Goal: Communication & Community: Share content

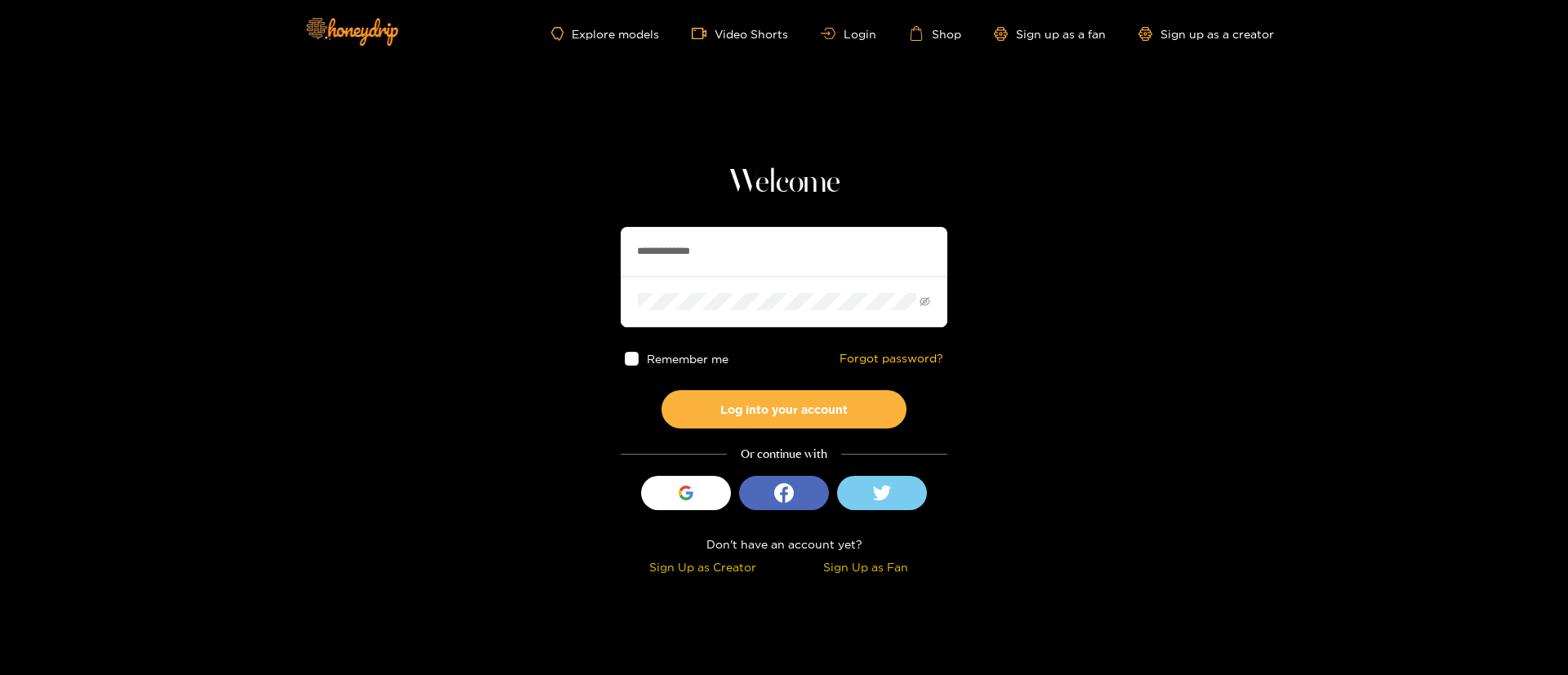
click at [695, 245] on input "**********" at bounding box center [784, 252] width 327 height 49
type input "**********"
click at [803, 419] on button "Log into your account" at bounding box center [784, 409] width 245 height 38
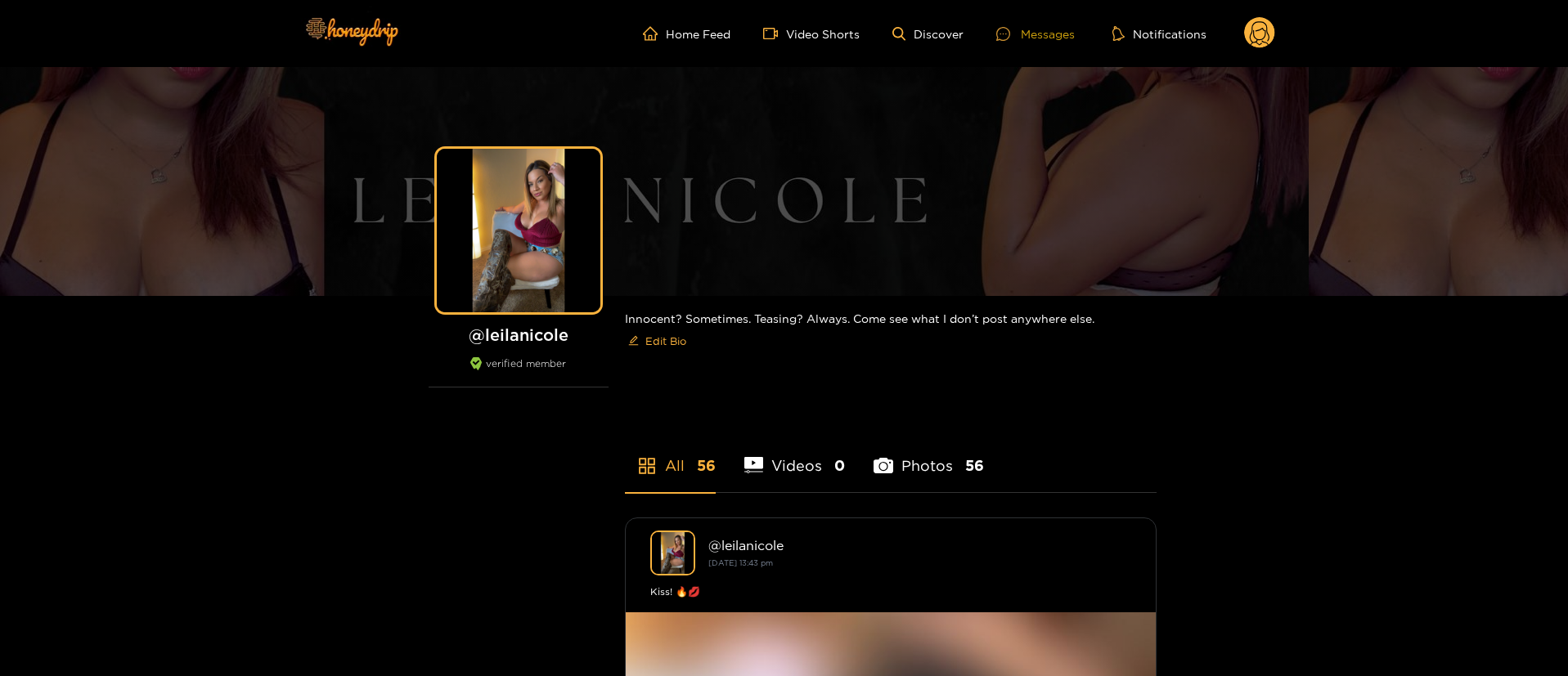
click at [1038, 35] on div "Messages" at bounding box center [1036, 34] width 79 height 19
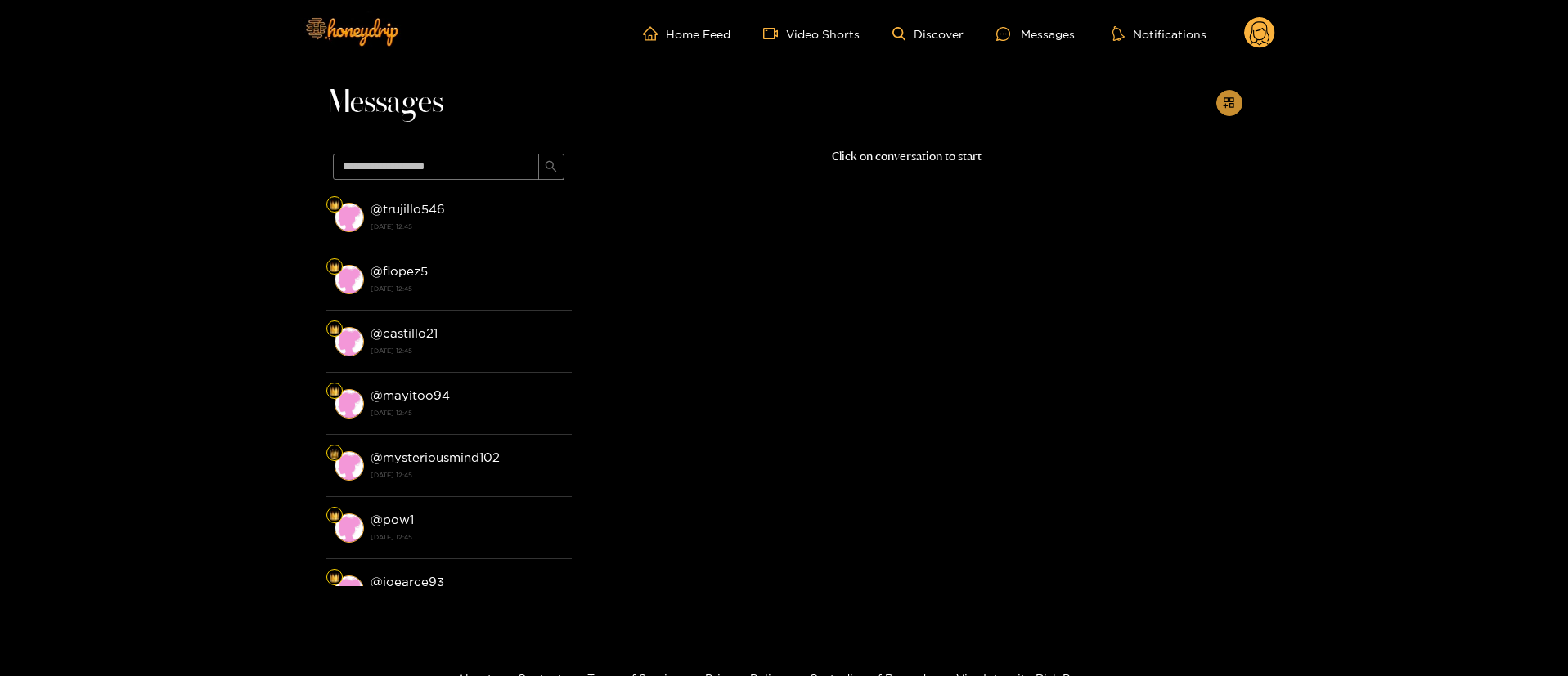
click at [1239, 103] on button "button" at bounding box center [1229, 102] width 27 height 27
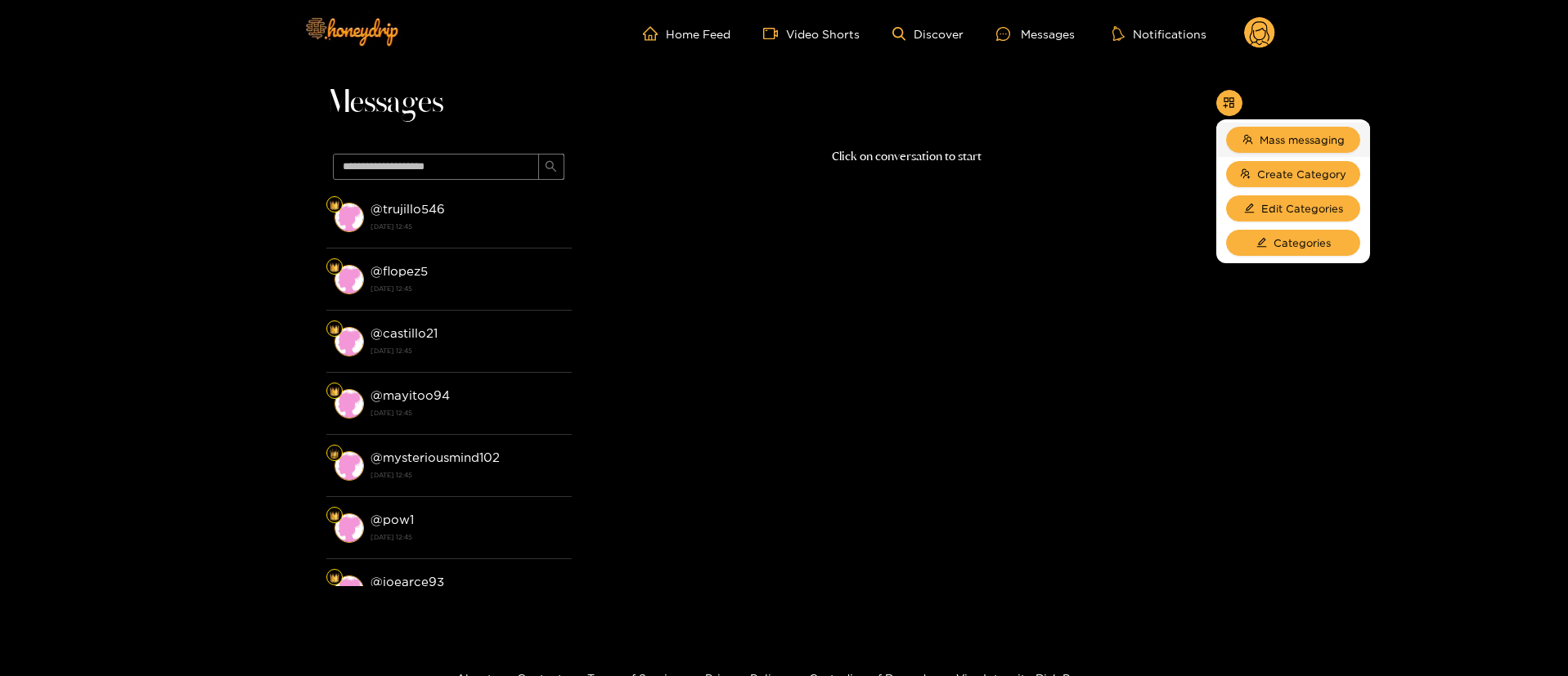
click at [1239, 125] on li "Mass messaging" at bounding box center [1293, 140] width 154 height 35
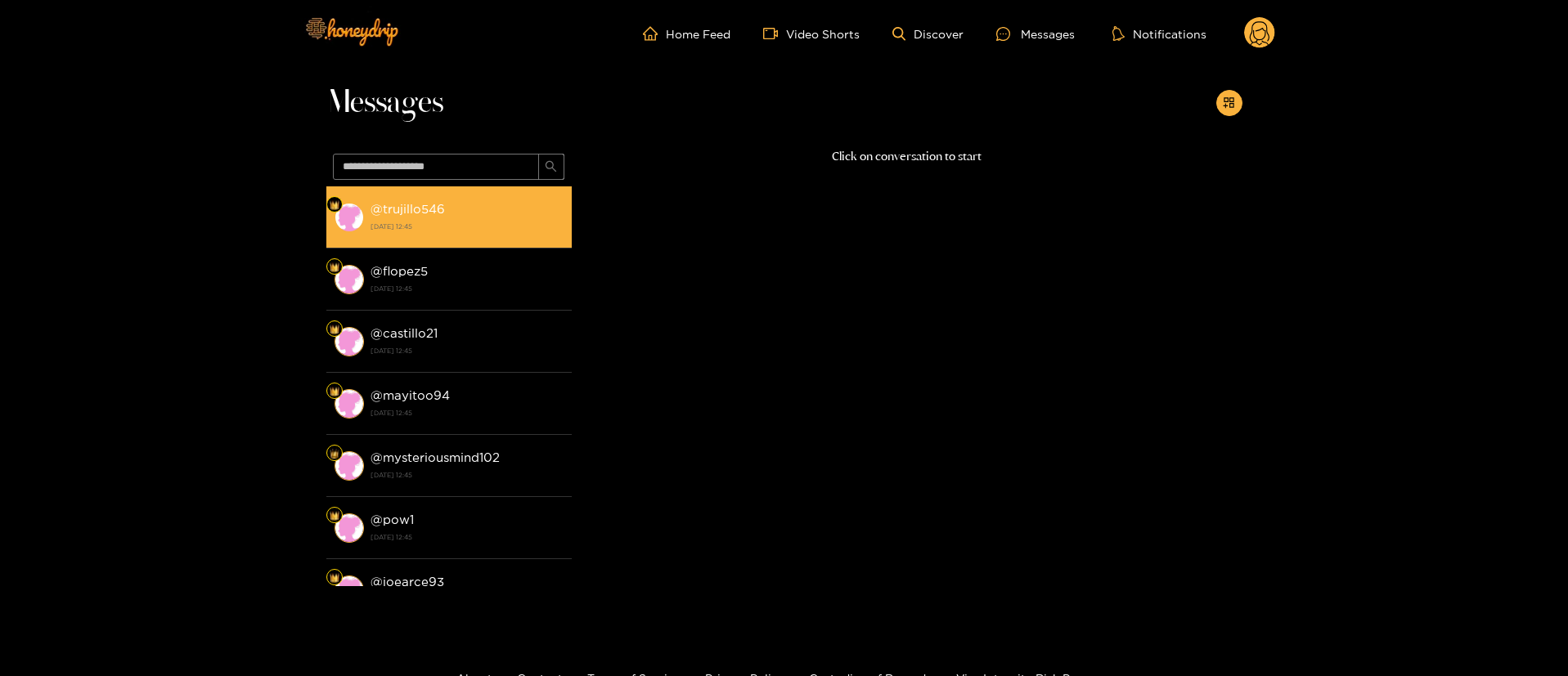
click at [535, 204] on div "@ trujillo546 [DATE] 12:45" at bounding box center [467, 217] width 193 height 37
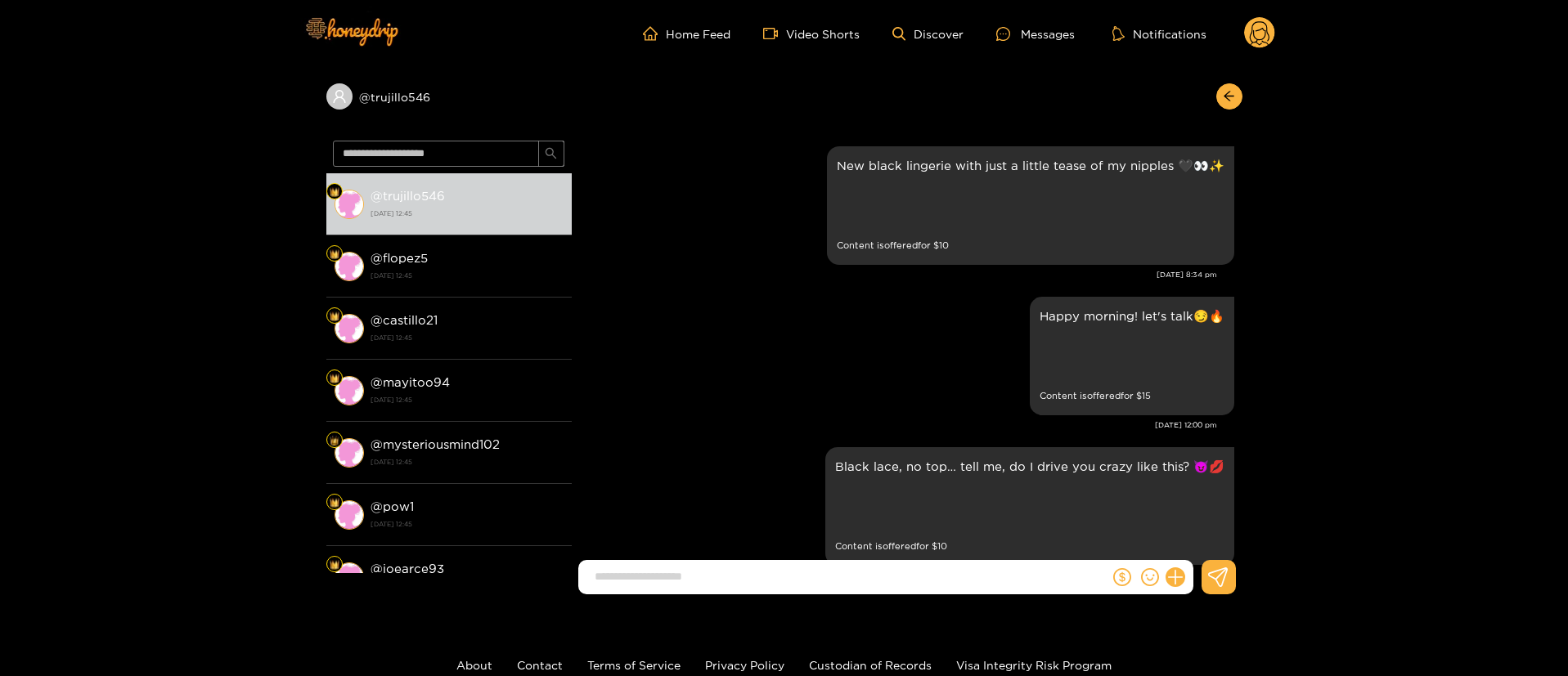
scroll to position [3190, 0]
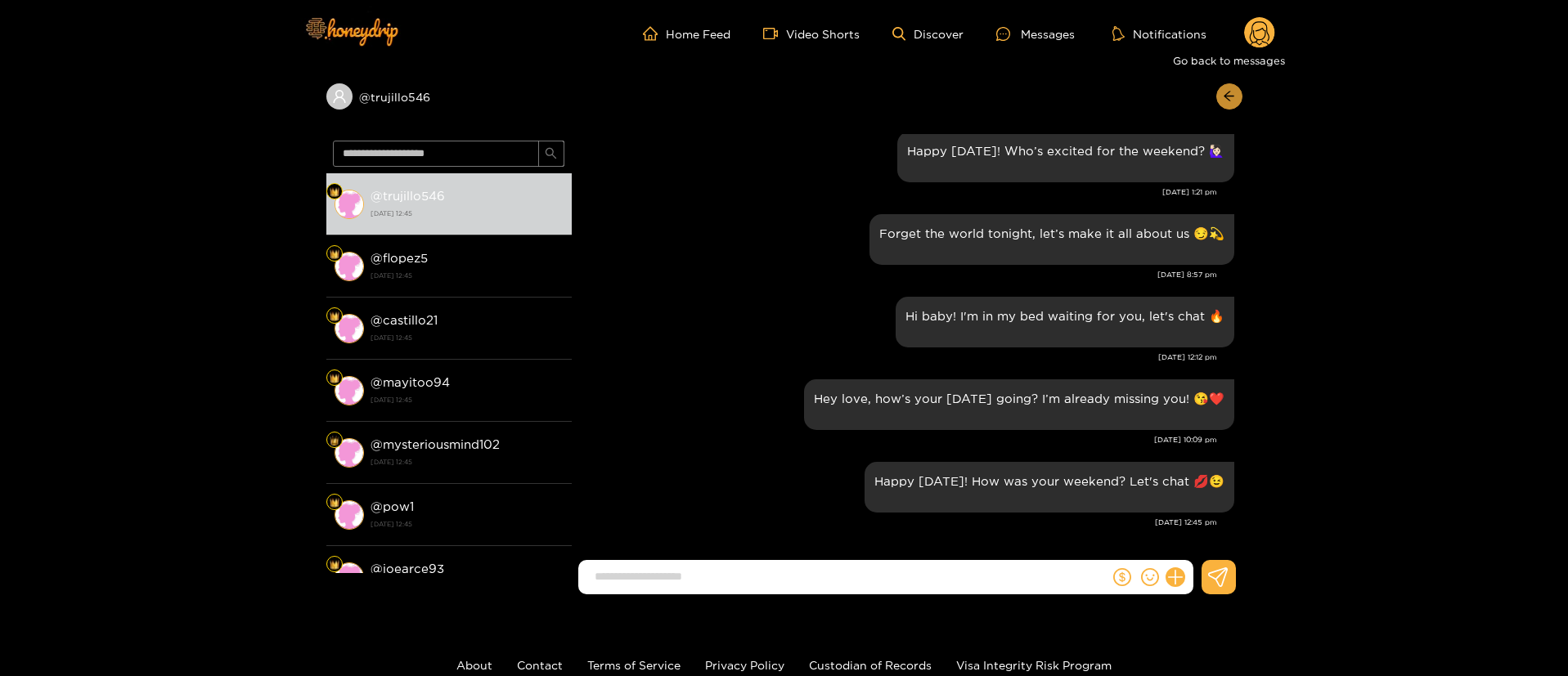
click at [1221, 90] on button "button" at bounding box center [1229, 96] width 27 height 27
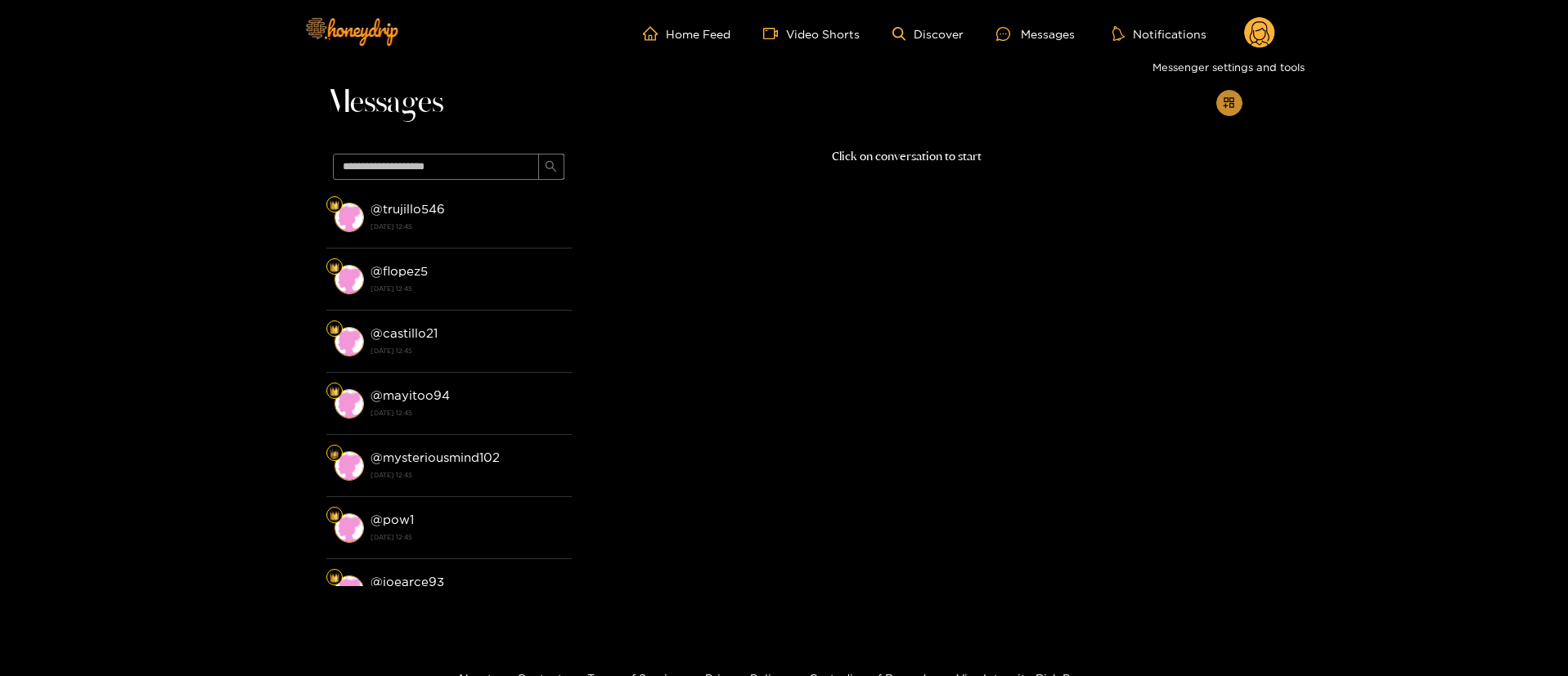
drag, startPoint x: 1232, startPoint y: 104, endPoint x: 1262, endPoint y: 123, distance: 35.5
click at [1233, 104] on icon "appstore-add" at bounding box center [1229, 102] width 12 height 12
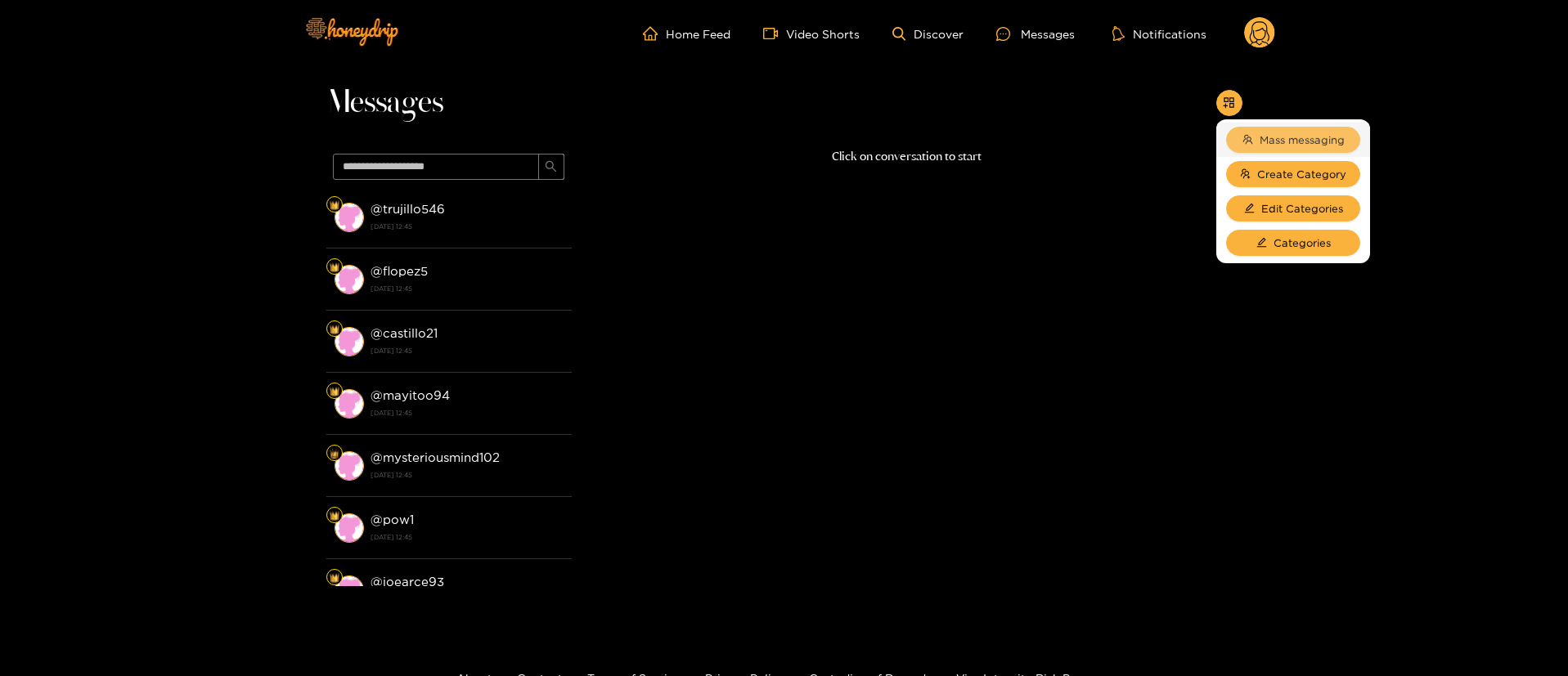
click at [1273, 135] on span "Mass messaging" at bounding box center [1302, 140] width 85 height 16
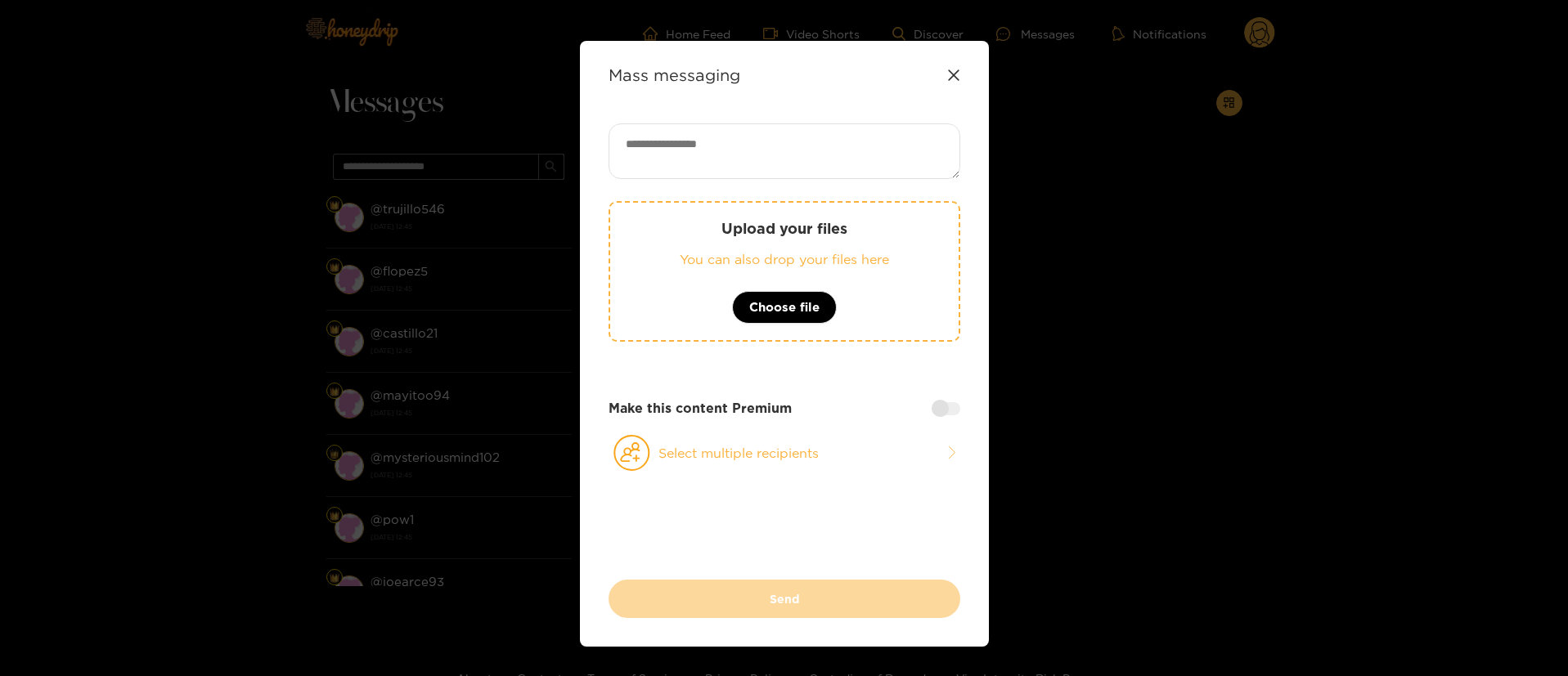
click at [838, 182] on div "Upload your files You can also drop your files here Choose file Make this conte…" at bounding box center [784, 351] width 351 height 456
click at [789, 156] on textarea at bounding box center [784, 151] width 351 height 56
paste textarea "**********"
type textarea "**********"
click at [815, 457] on button "Select multiple recipients" at bounding box center [784, 453] width 351 height 38
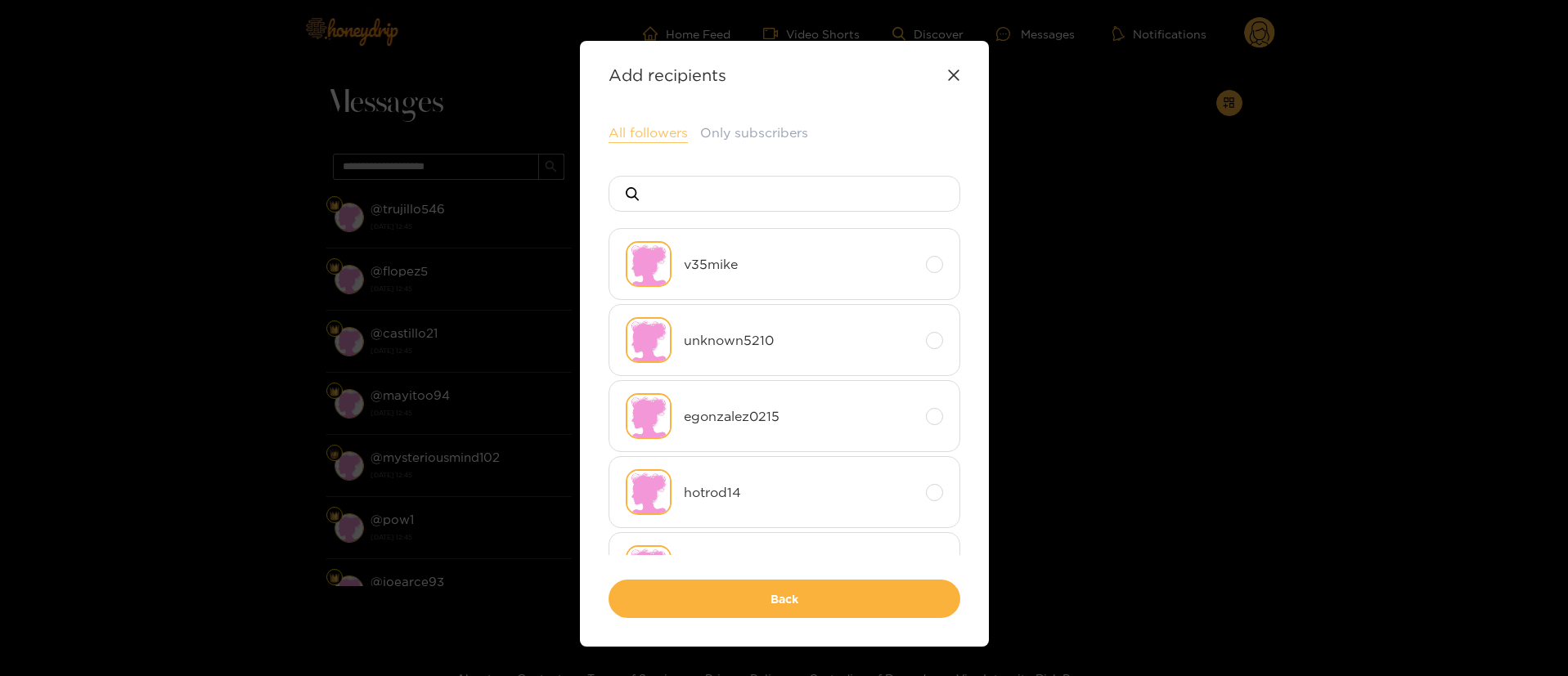
click at [644, 131] on button "All followers" at bounding box center [648, 133] width 80 height 19
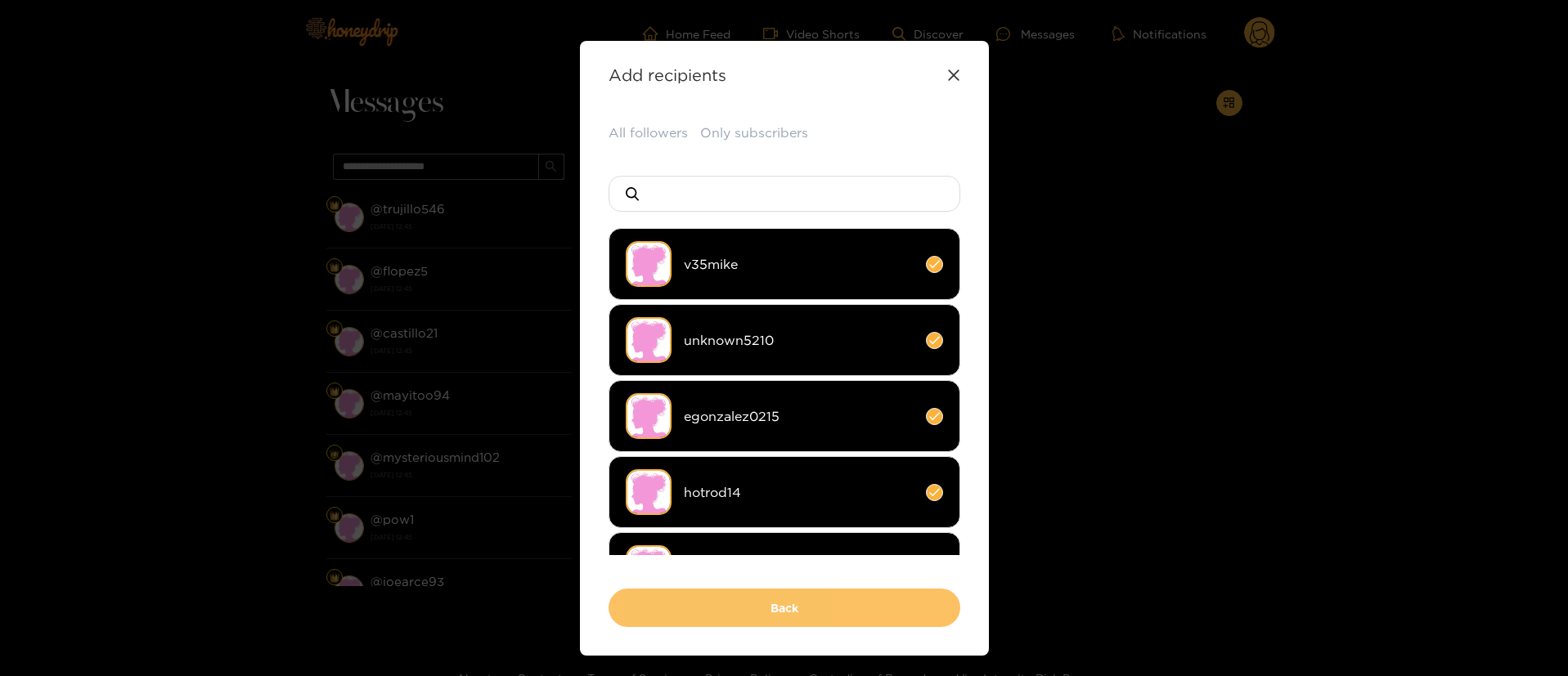
click at [829, 603] on button "Back" at bounding box center [784, 608] width 351 height 38
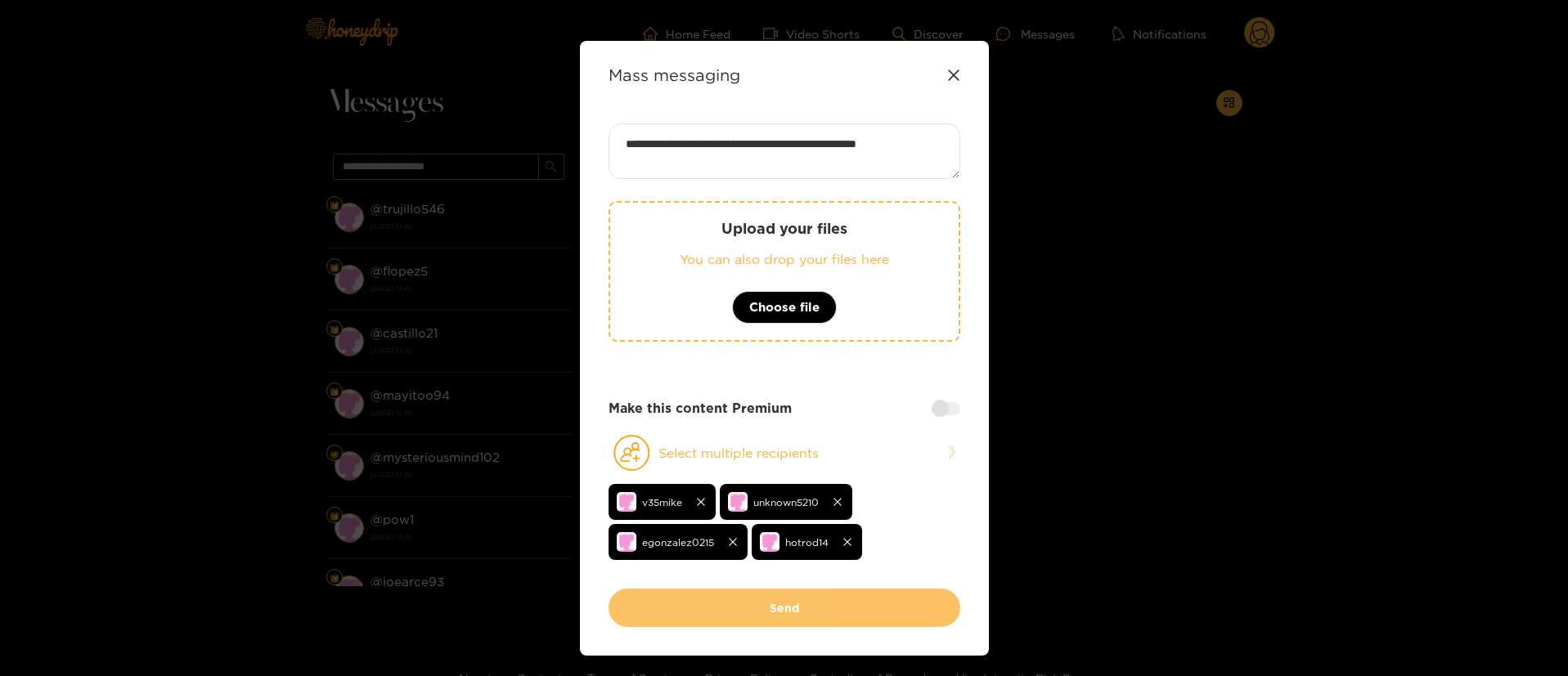
click at [832, 606] on button "Send" at bounding box center [784, 608] width 351 height 38
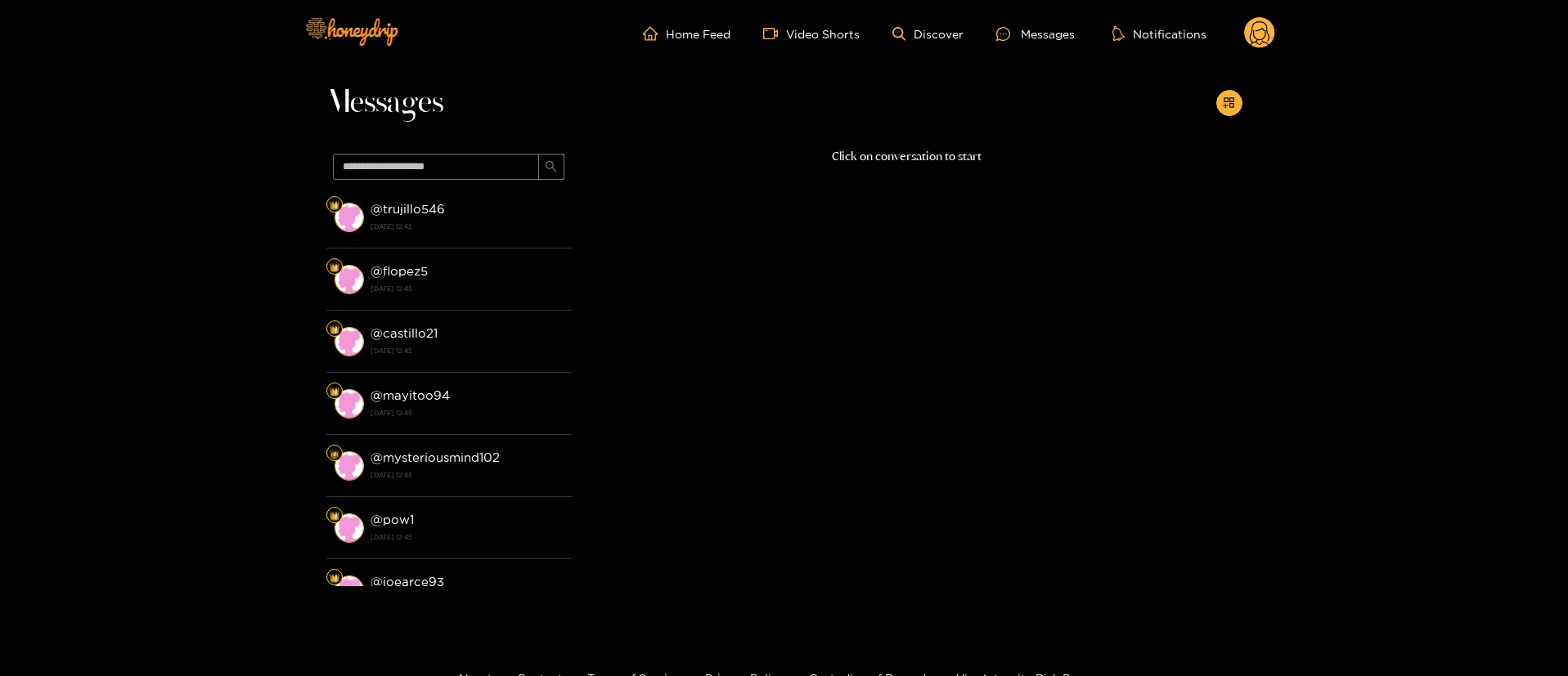
click at [1261, 34] on circle at bounding box center [1260, 33] width 31 height 31
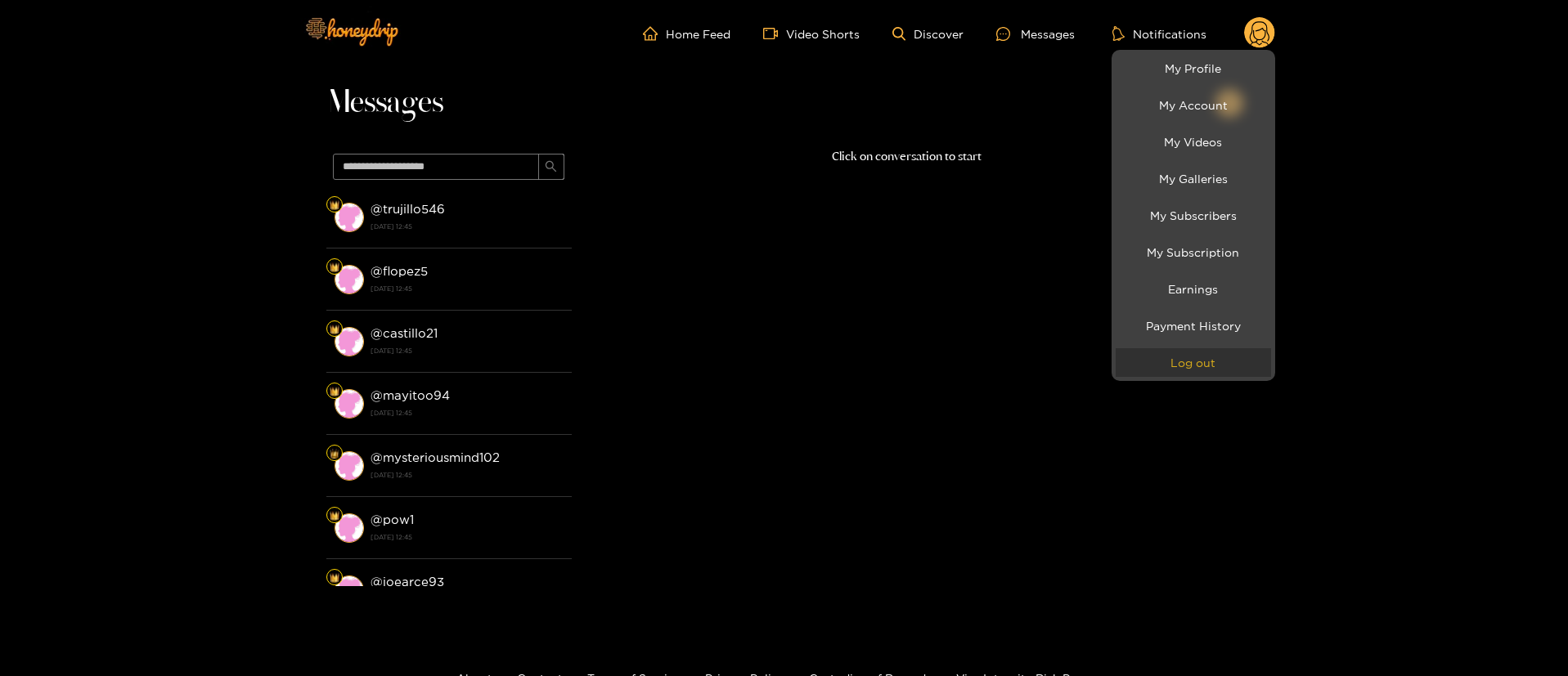
click at [1224, 373] on button "Log out" at bounding box center [1194, 362] width 156 height 28
